Goal: Task Accomplishment & Management: Manage account settings

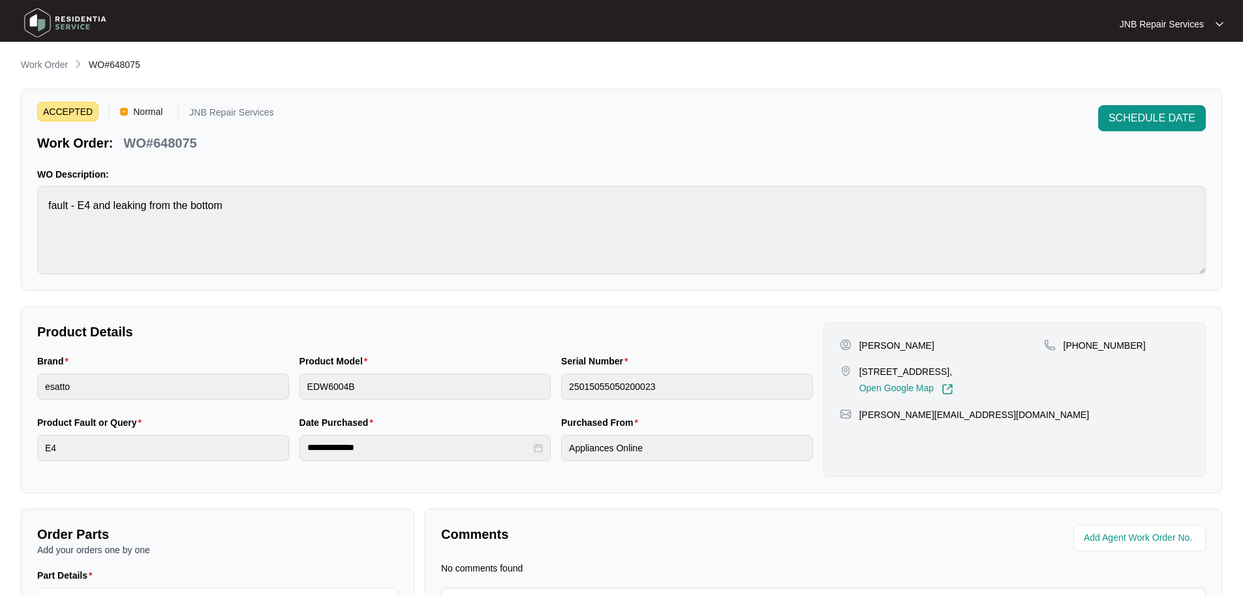
click at [73, 18] on img at bounding box center [65, 22] width 91 height 39
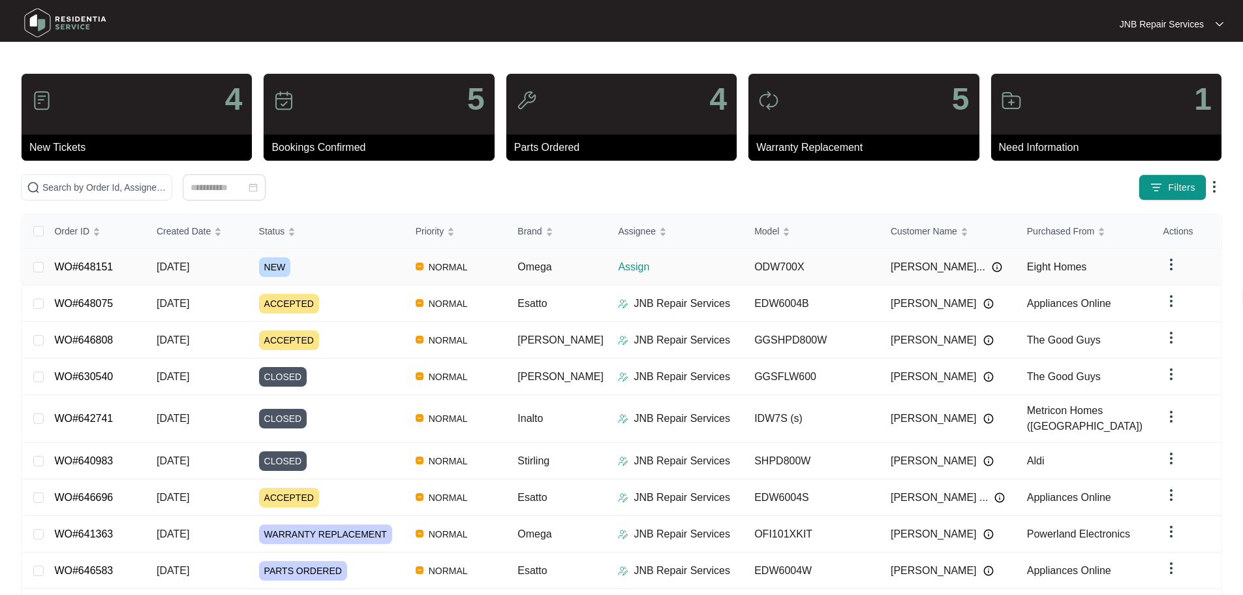
click at [347, 281] on td "NEW" at bounding box center [327, 267] width 157 height 37
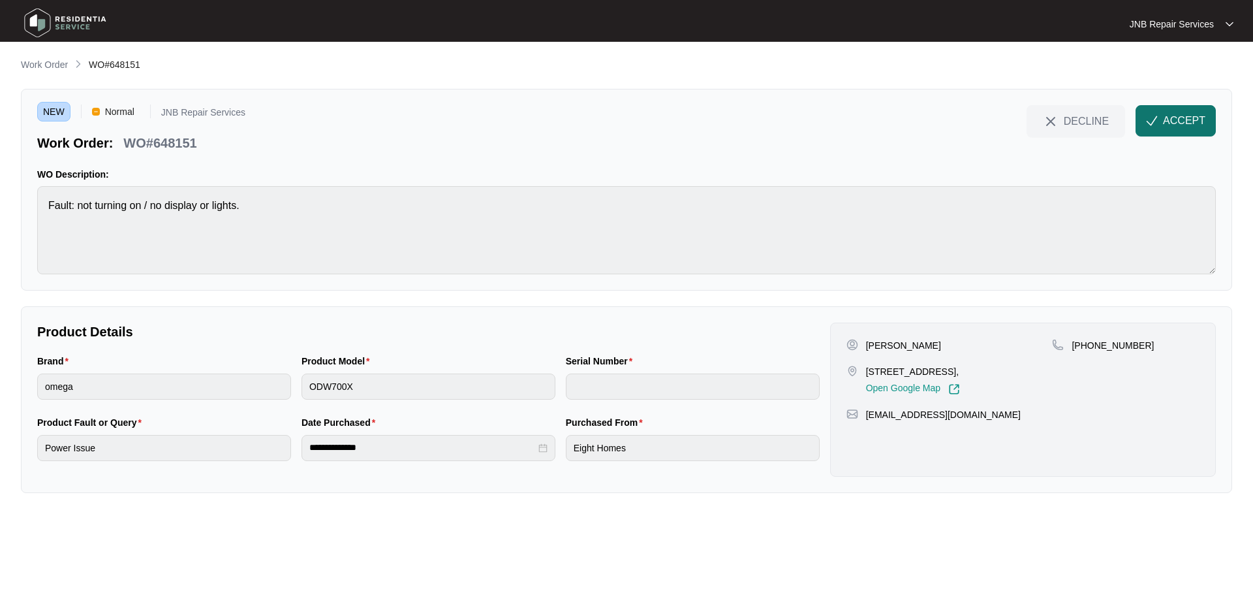
click at [1173, 112] on button "ACCEPT" at bounding box center [1176, 120] width 80 height 31
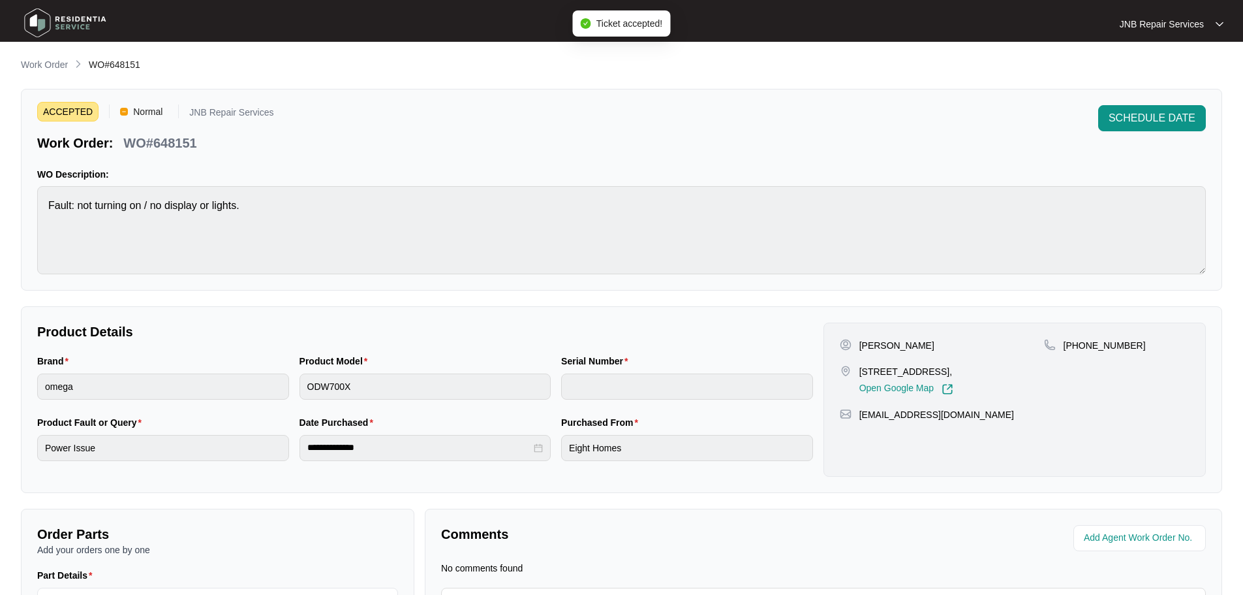
drag, startPoint x: 861, startPoint y: 343, endPoint x: 959, endPoint y: 349, distance: 98.1
click at [959, 349] on div "[PERSON_NAME]" at bounding box center [942, 345] width 204 height 13
copy p "[PERSON_NAME]"
drag, startPoint x: 860, startPoint y: 371, endPoint x: 884, endPoint y: 391, distance: 31.0
click at [884, 391] on div "[STREET_ADDRESS], Open Google Map" at bounding box center [906, 380] width 94 height 30
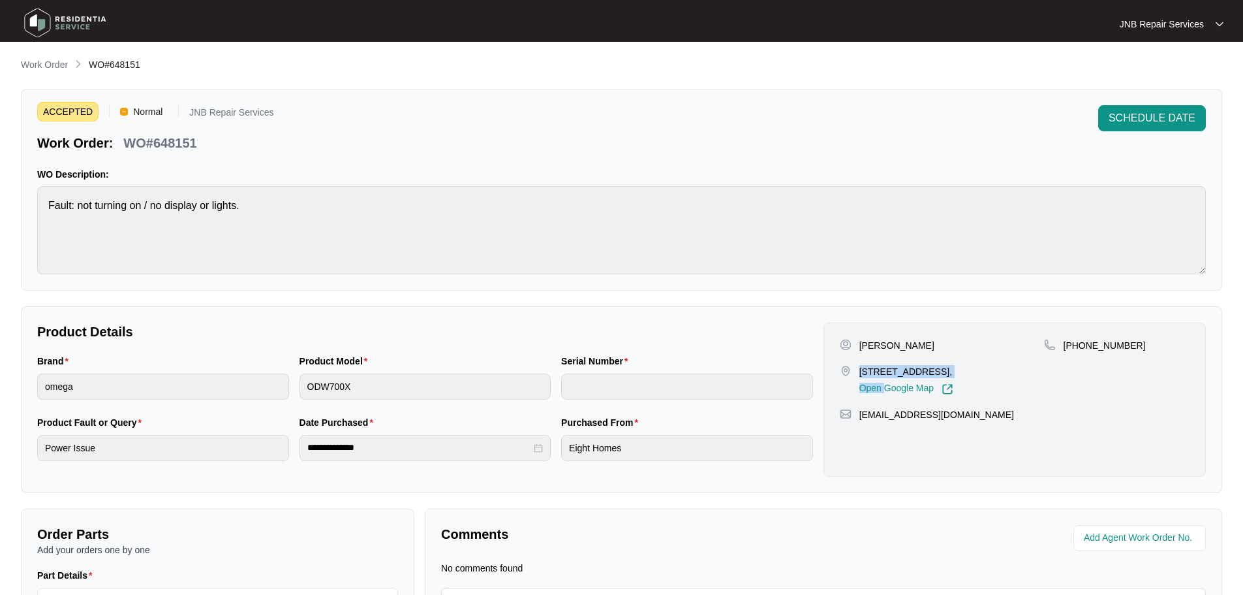
click at [882, 390] on div "[STREET_ADDRESS], Open Google Map" at bounding box center [906, 380] width 94 height 30
click at [883, 378] on p "[STREET_ADDRESS]," at bounding box center [906, 371] width 94 height 13
drag, startPoint x: 883, startPoint y: 384, endPoint x: 861, endPoint y: 369, distance: 26.8
click at [861, 369] on p "[STREET_ADDRESS]," at bounding box center [906, 371] width 94 height 13
copy p "[STREET_ADDRESS]."
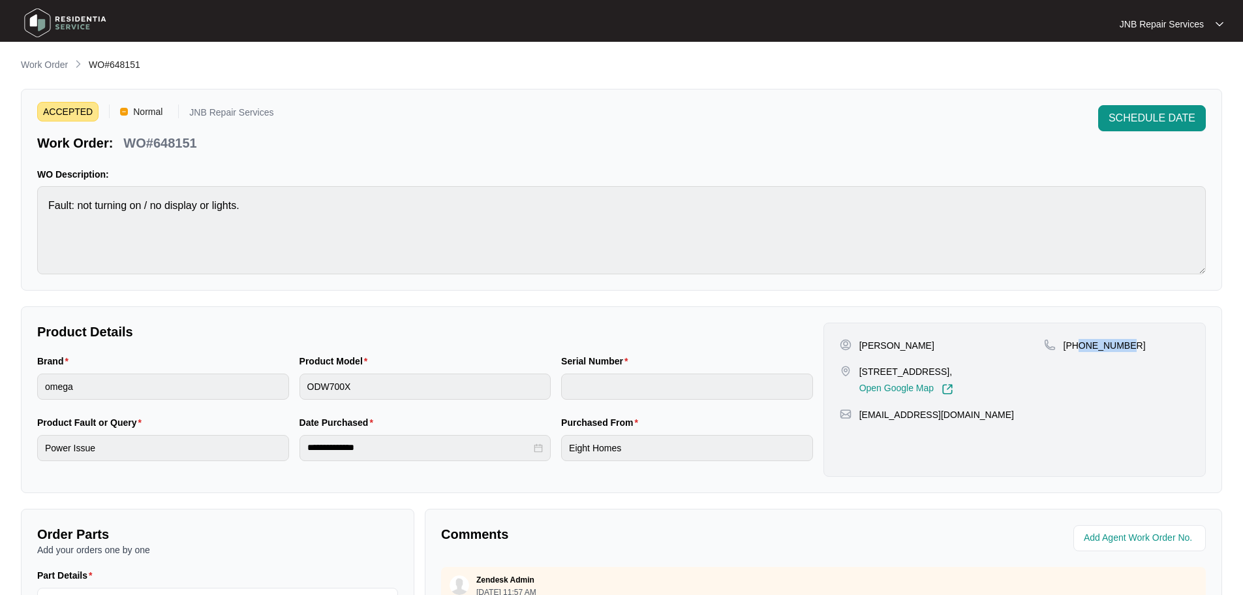
drag, startPoint x: 1078, startPoint y: 345, endPoint x: 1194, endPoint y: 324, distance: 117.9
click at [1194, 324] on div "[PERSON_NAME] [STREET_ADDRESS], Open Google Map [PHONE_NUMBER] [EMAIL_ADDRESS][…" at bounding box center [1015, 399] width 382 height 154
copy p "425117884"
